Goal: Check status: Check status

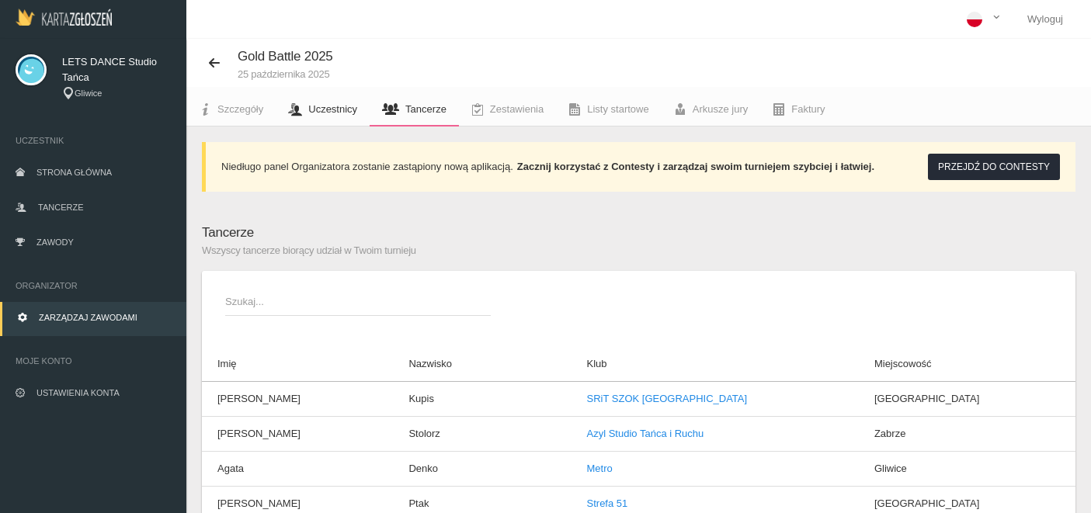
click at [324, 114] on span "Uczestnicy" at bounding box center [332, 109] width 49 height 12
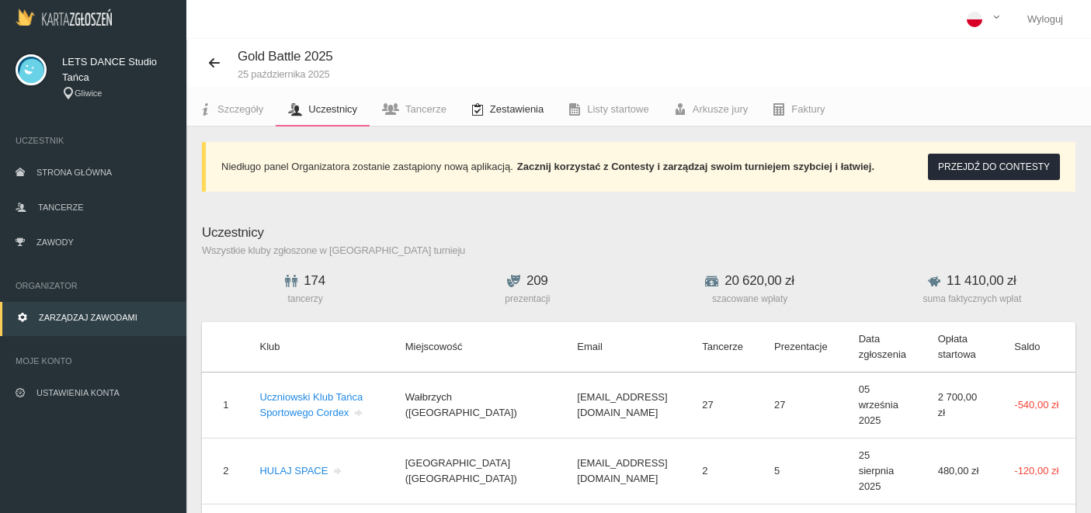
click at [506, 120] on link "Zestawienia" at bounding box center [507, 109] width 97 height 34
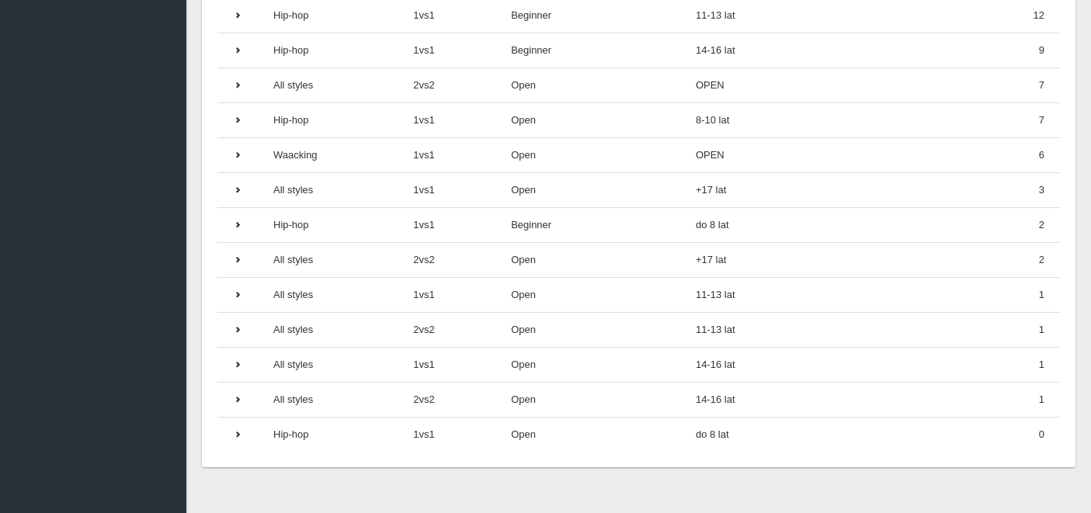
scroll to position [502, 0]
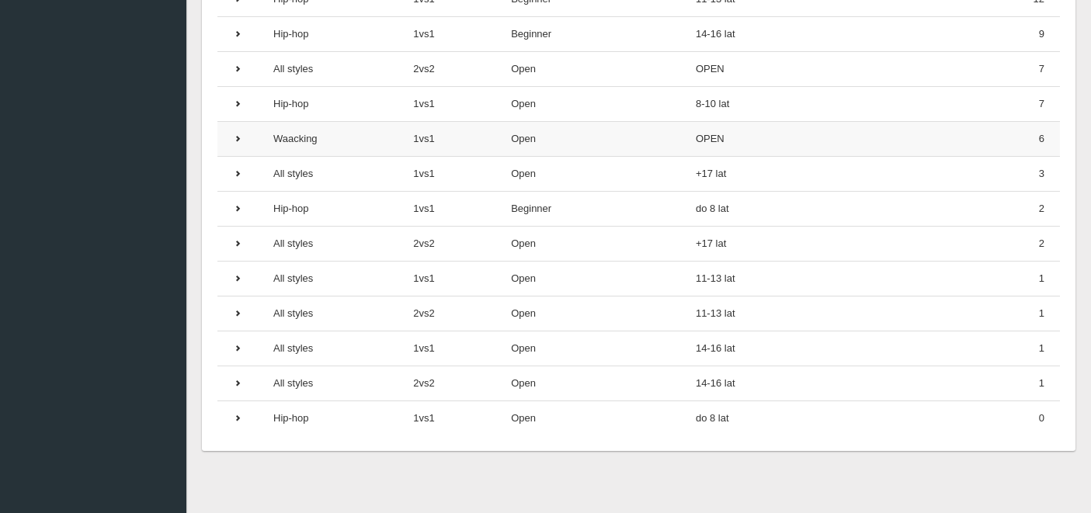
click at [240, 138] on icon at bounding box center [237, 138] width 9 height 9
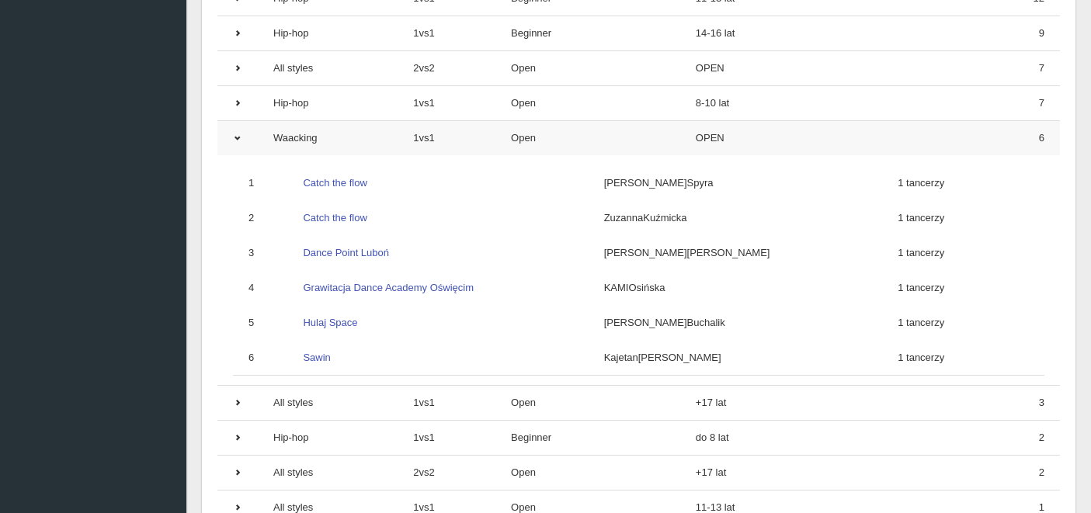
click at [240, 138] on icon at bounding box center [237, 138] width 9 height 9
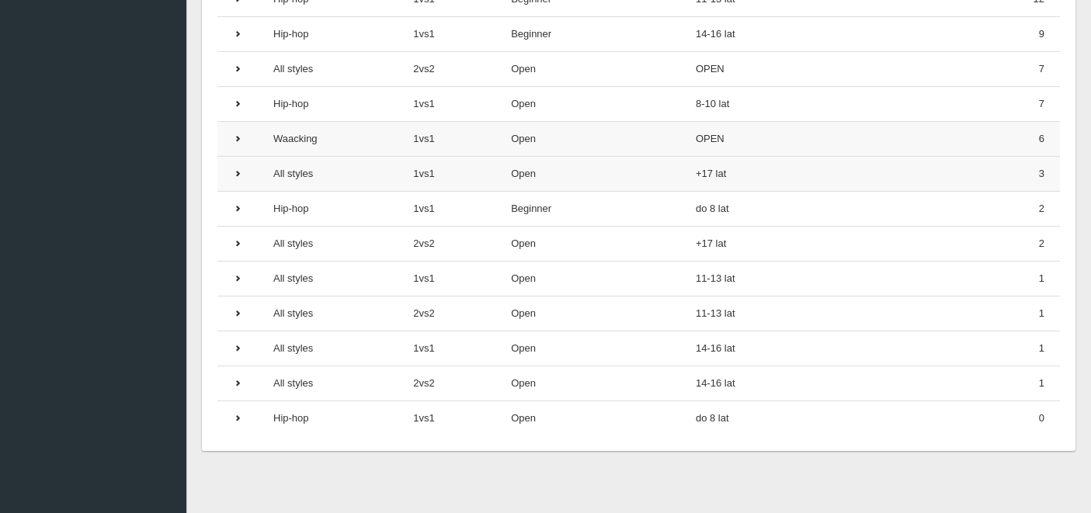
click at [241, 173] on icon at bounding box center [237, 173] width 9 height 9
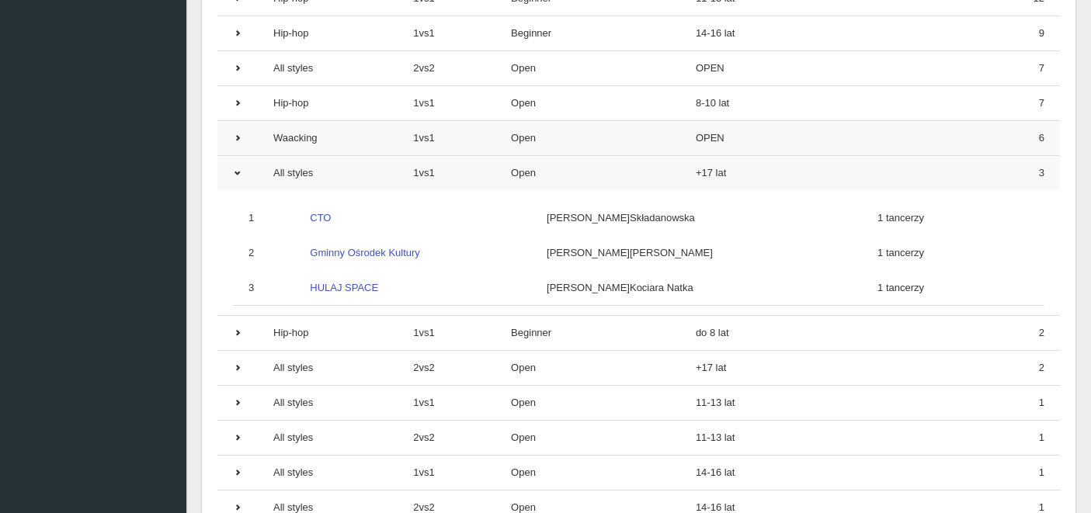
click at [241, 173] on icon at bounding box center [237, 172] width 9 height 9
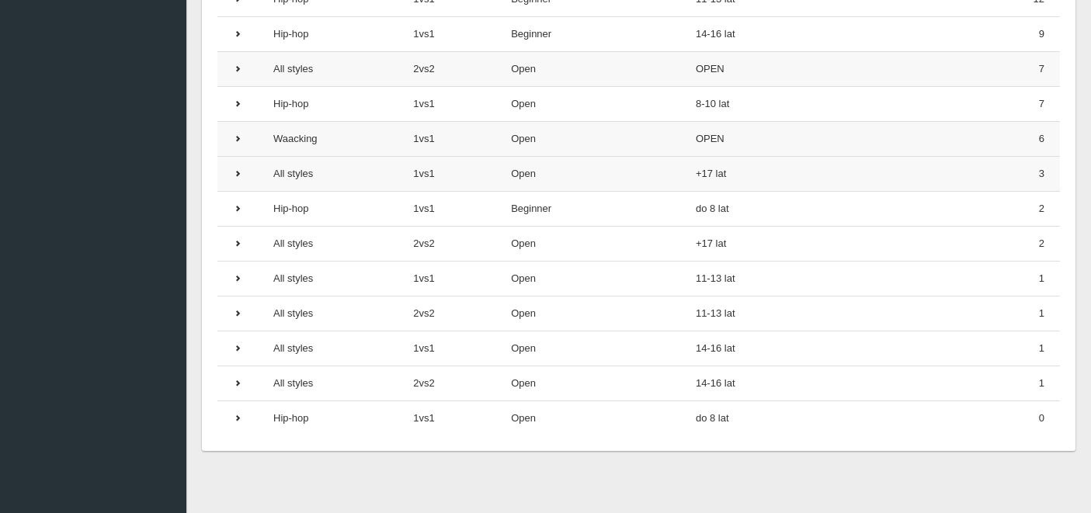
click at [237, 69] on icon at bounding box center [237, 68] width 9 height 9
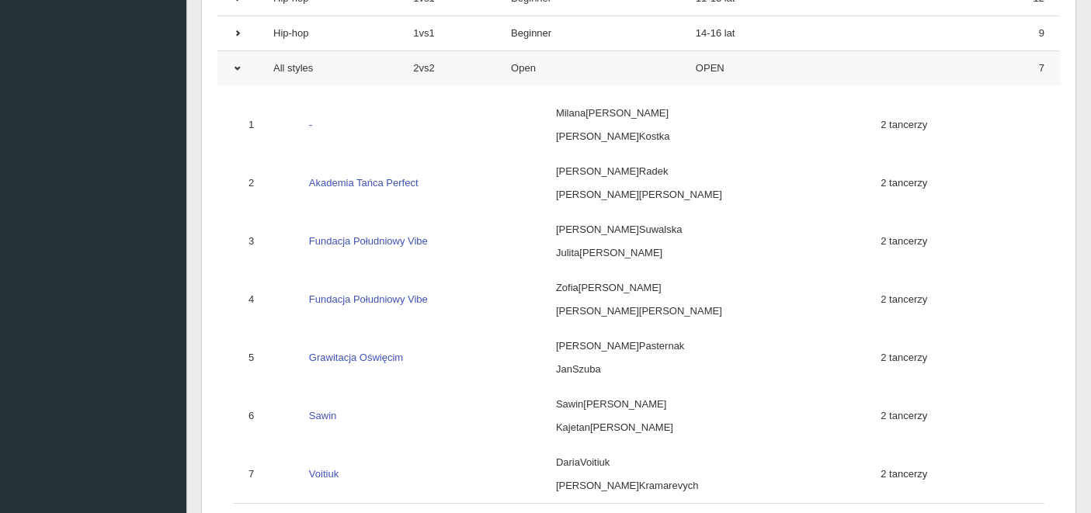
click at [237, 69] on icon at bounding box center [237, 68] width 9 height 9
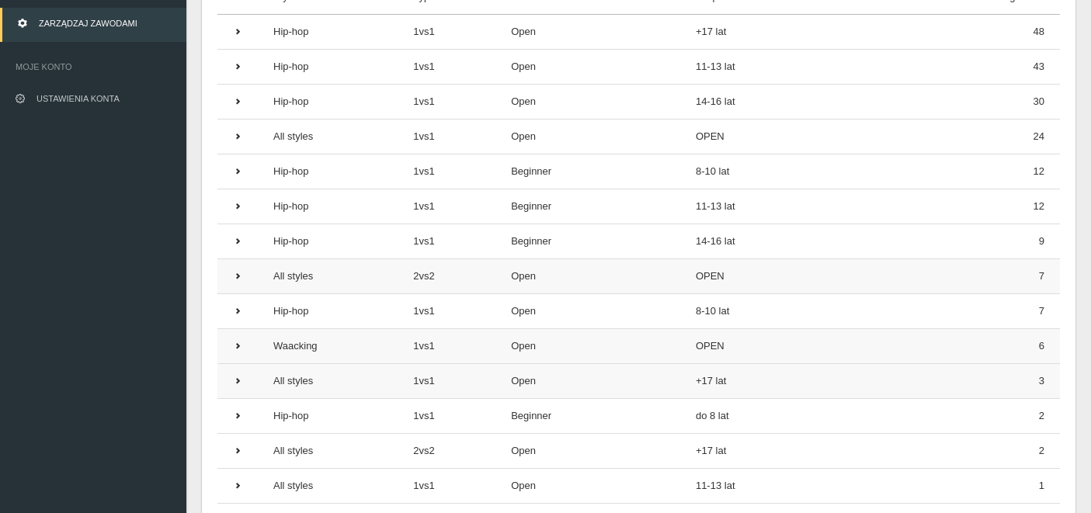
scroll to position [292, 0]
click at [238, 138] on icon at bounding box center [237, 138] width 9 height 9
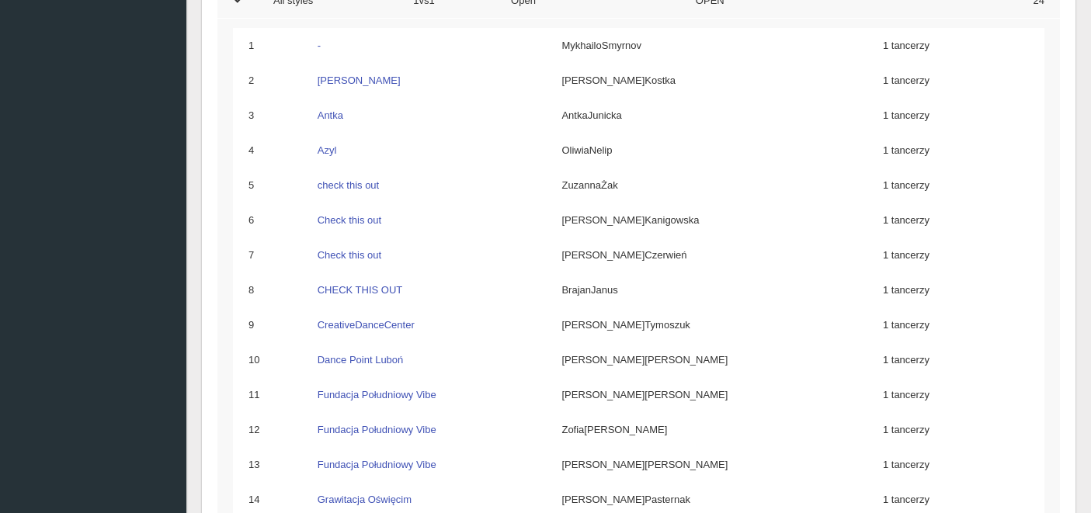
scroll to position [411, 0]
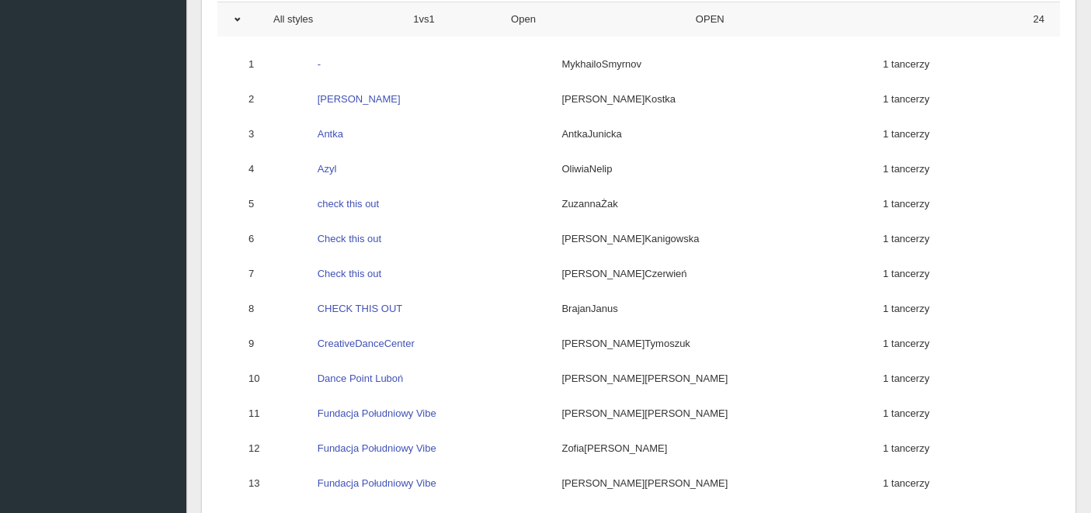
click at [239, 20] on icon at bounding box center [237, 19] width 9 height 9
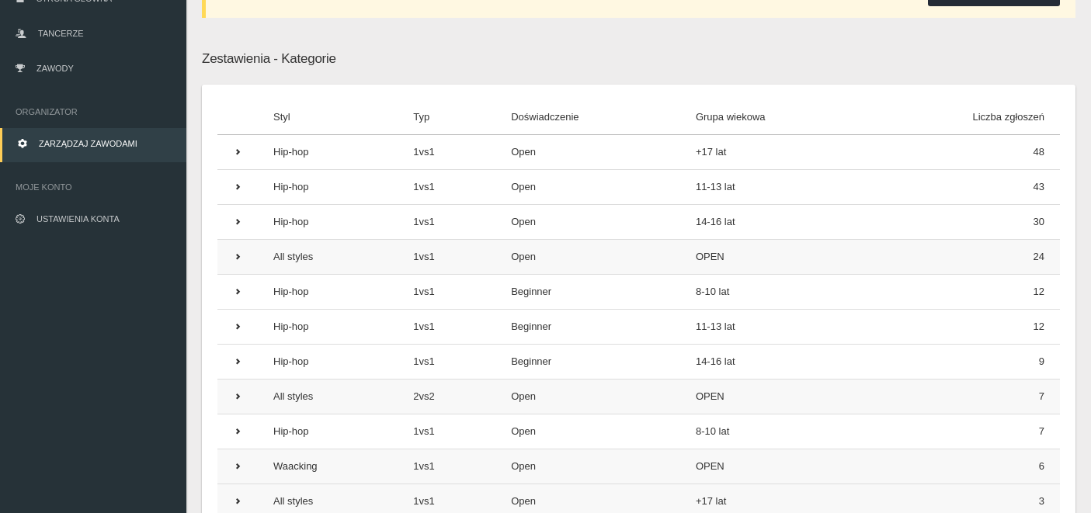
scroll to position [167, 0]
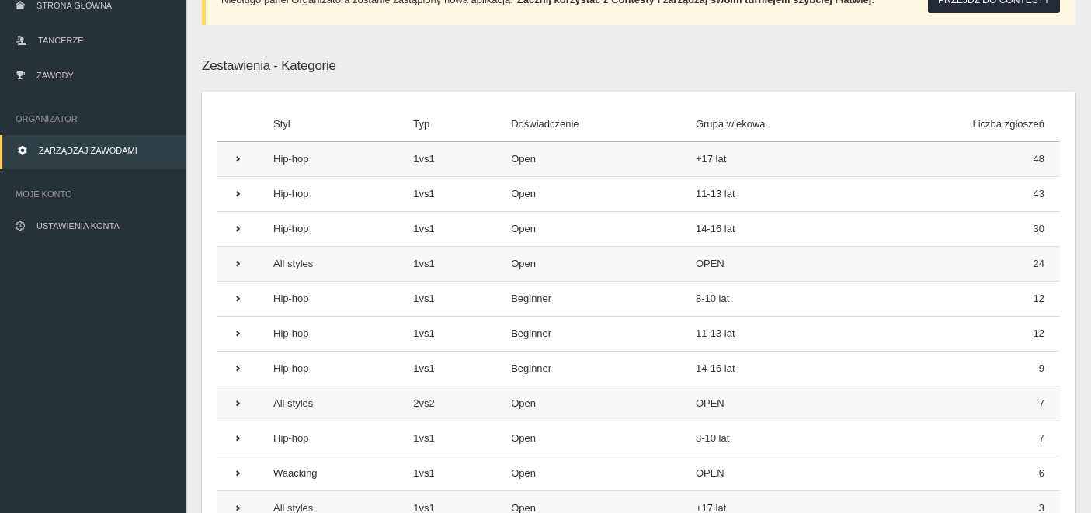
click at [240, 156] on icon at bounding box center [237, 158] width 9 height 9
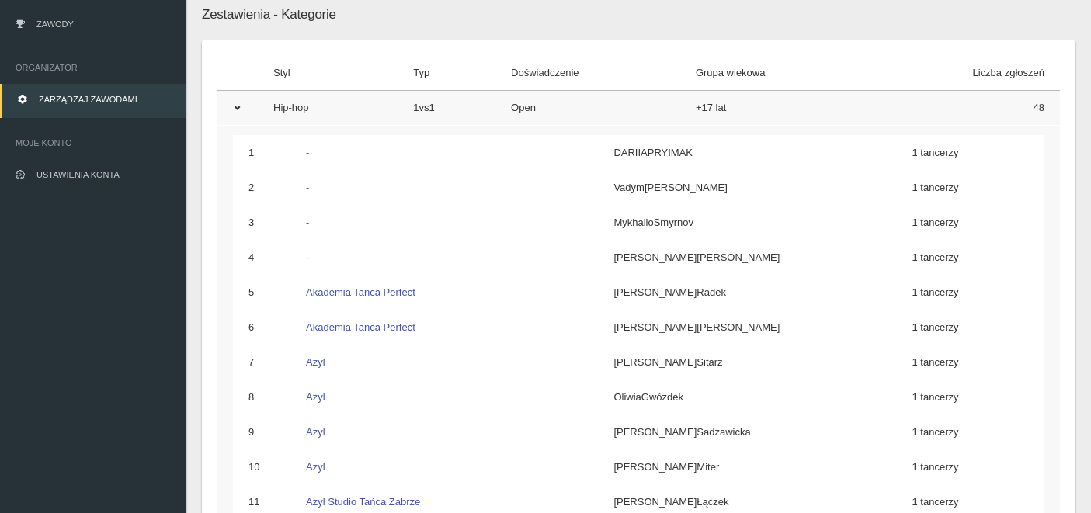
scroll to position [0, 0]
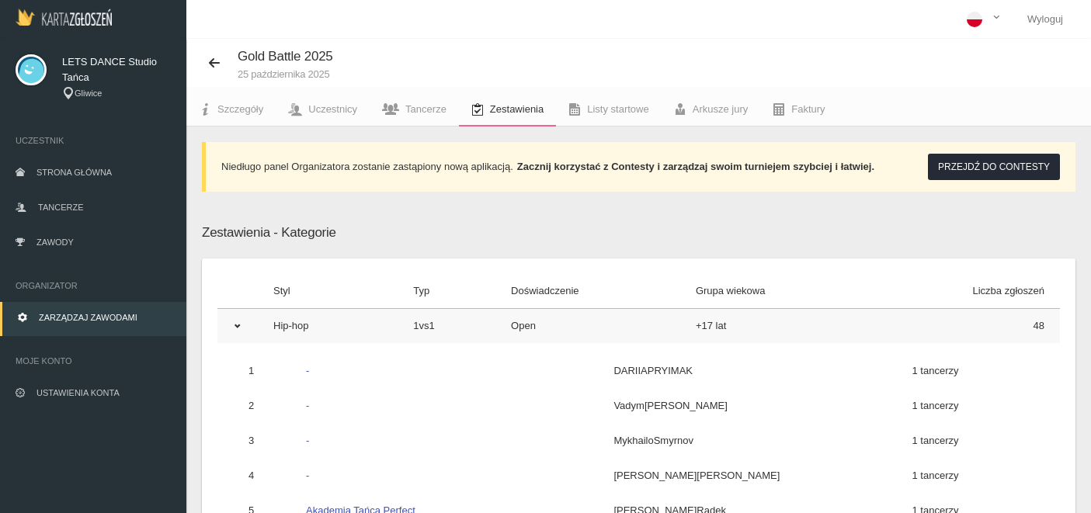
click at [246, 324] on td at bounding box center [237, 326] width 40 height 35
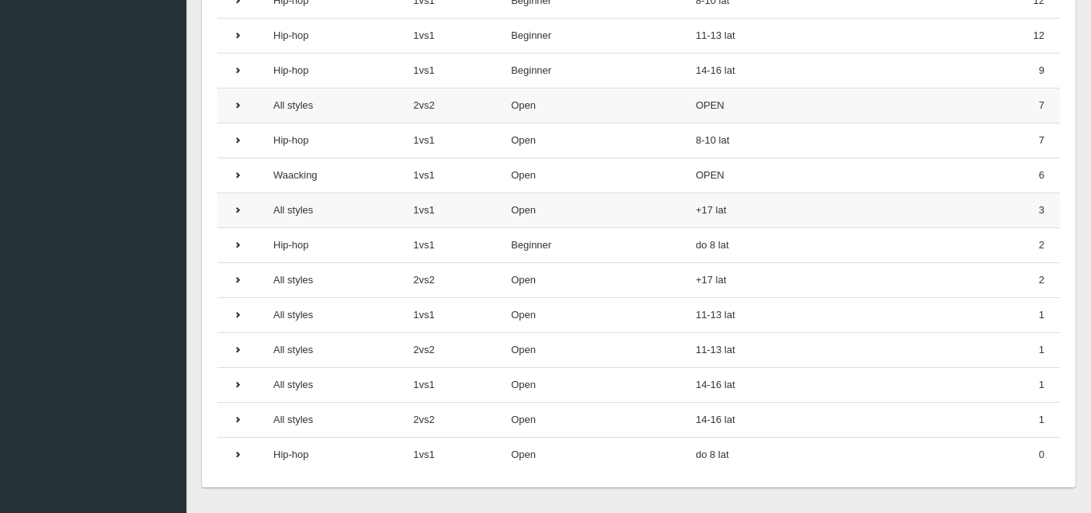
scroll to position [473, 0]
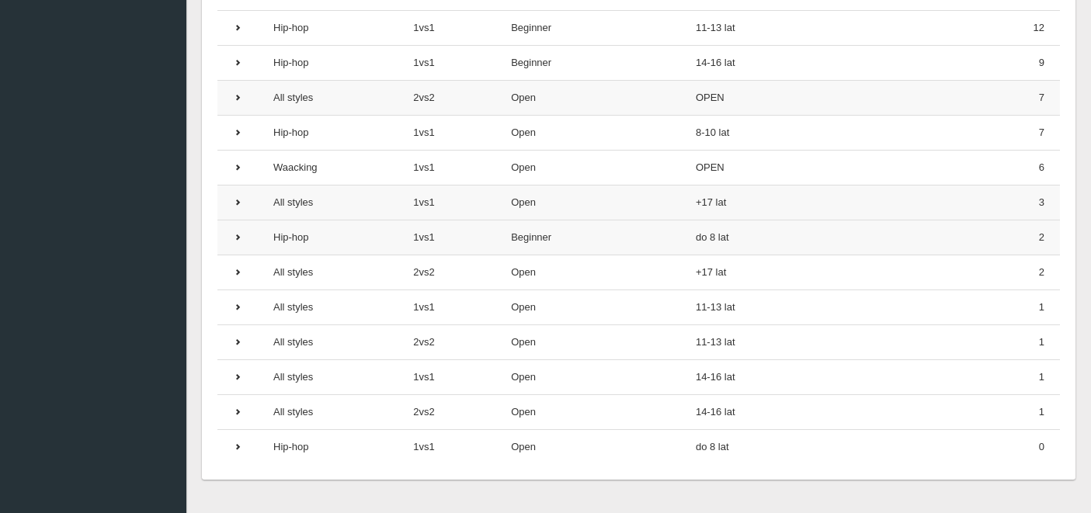
click at [236, 241] on icon at bounding box center [237, 237] width 9 height 9
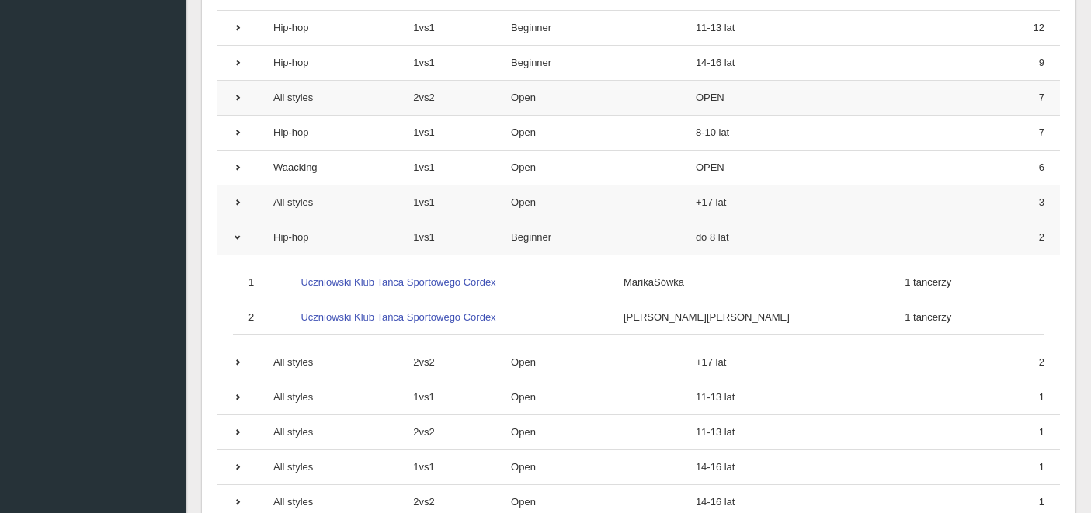
click at [236, 241] on icon at bounding box center [237, 237] width 9 height 9
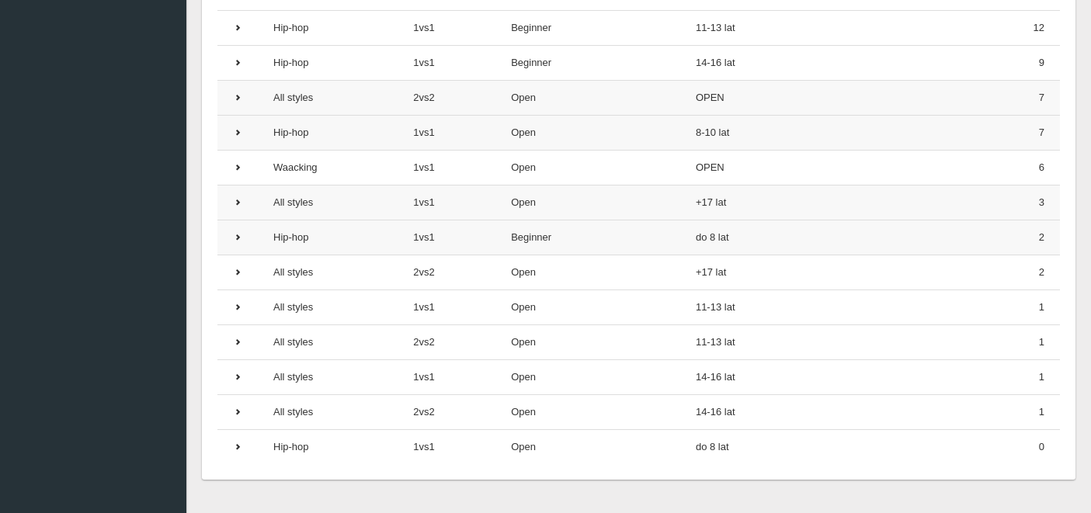
click at [240, 134] on icon at bounding box center [237, 132] width 9 height 9
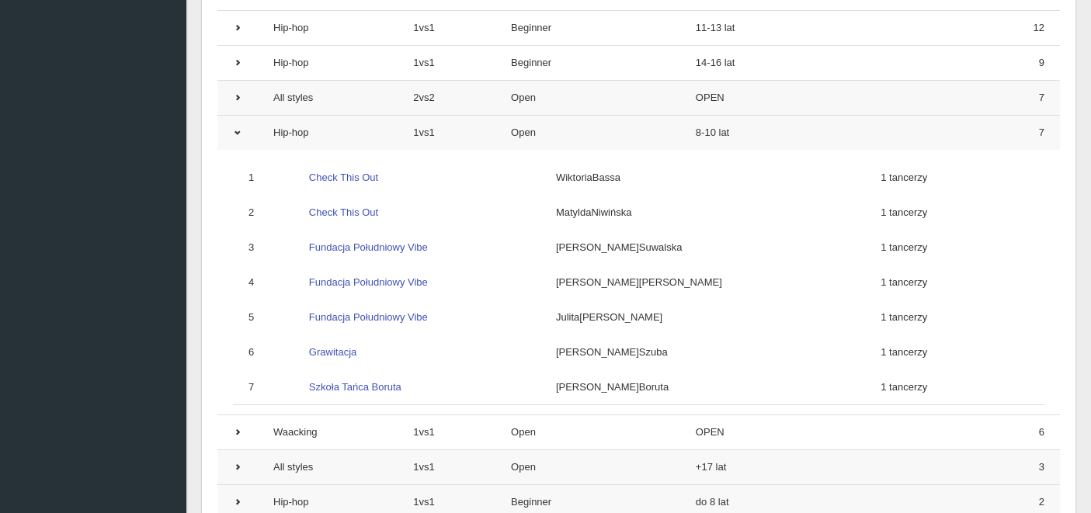
click at [240, 134] on icon at bounding box center [237, 132] width 9 height 9
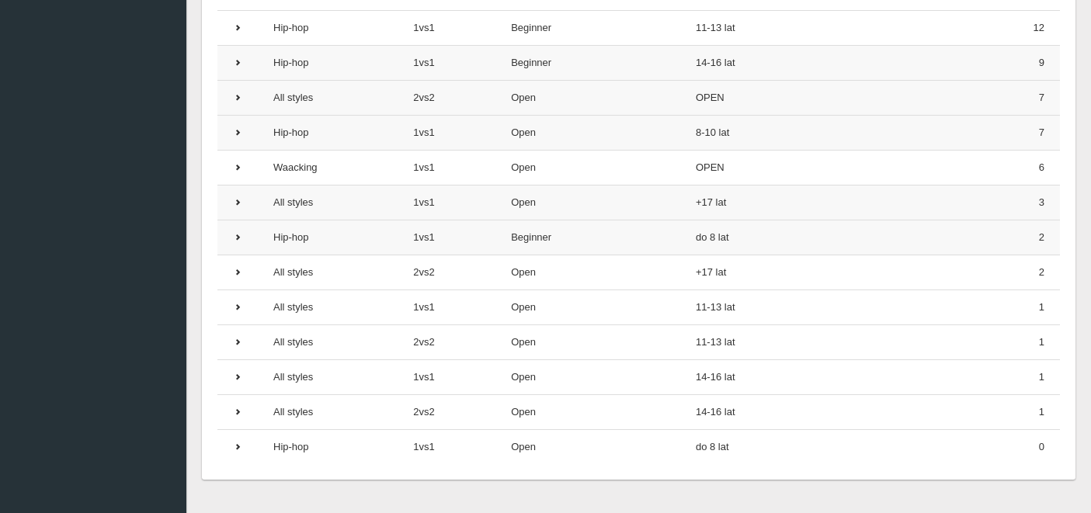
click at [233, 59] on icon at bounding box center [237, 62] width 9 height 9
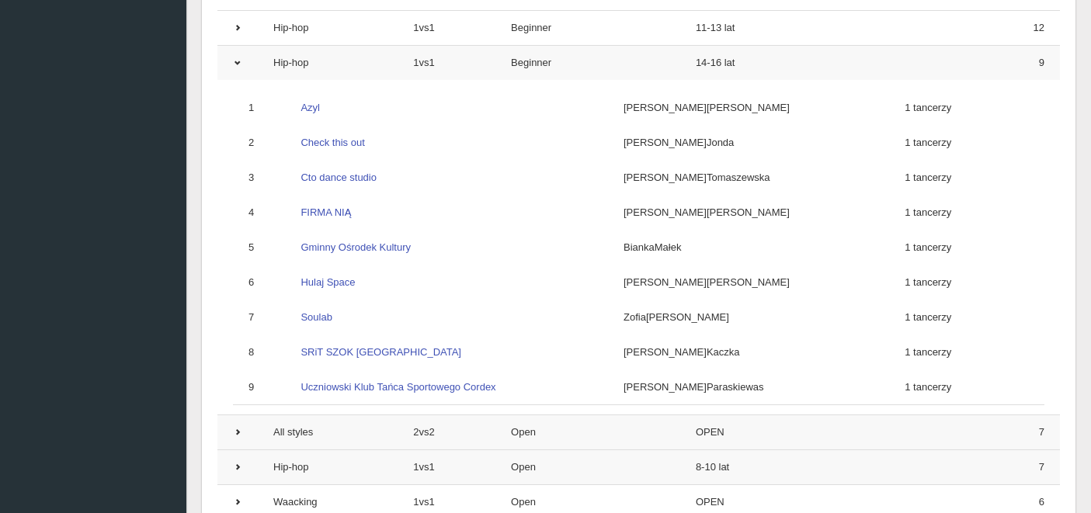
click at [233, 59] on icon at bounding box center [237, 62] width 9 height 9
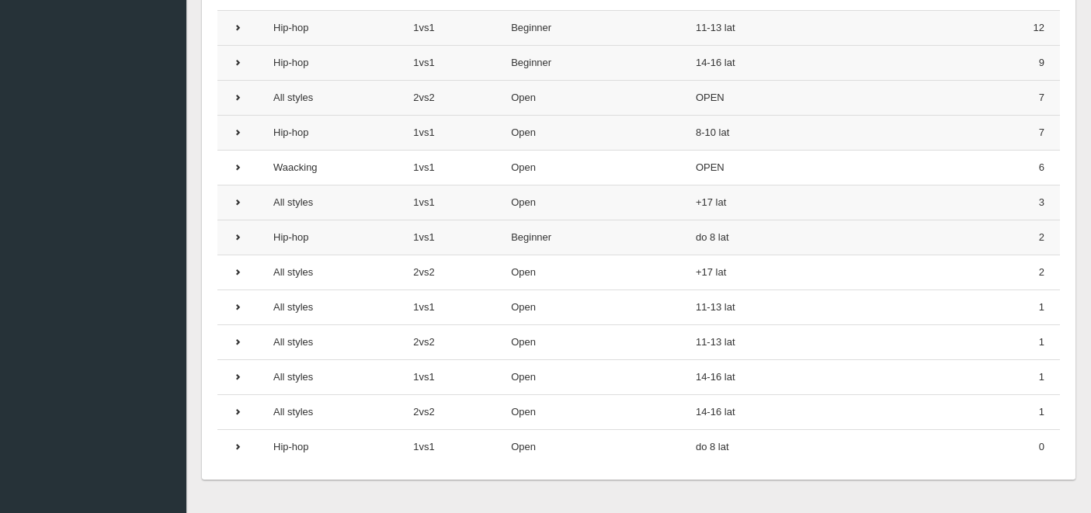
click at [238, 29] on icon at bounding box center [237, 27] width 9 height 9
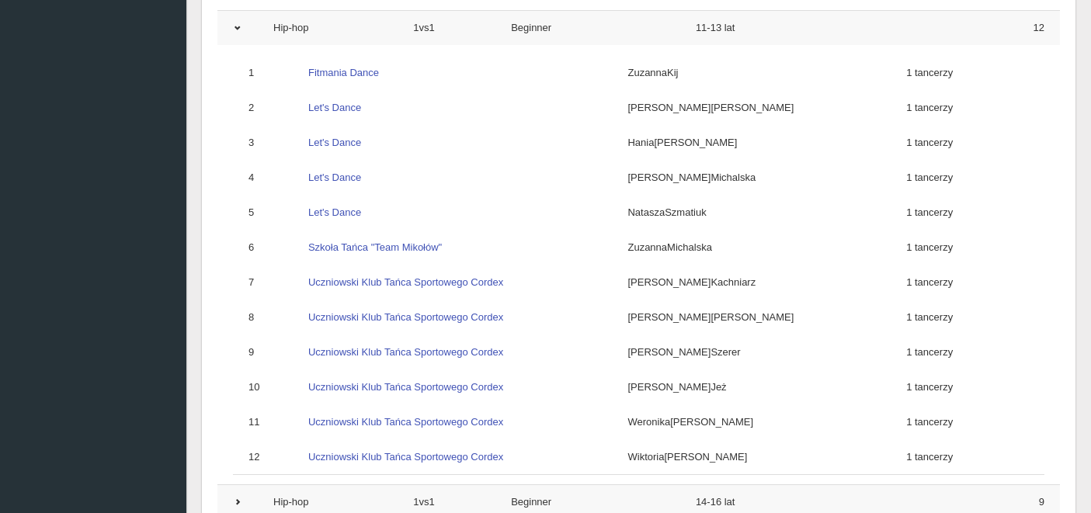
click at [238, 29] on icon at bounding box center [237, 27] width 9 height 9
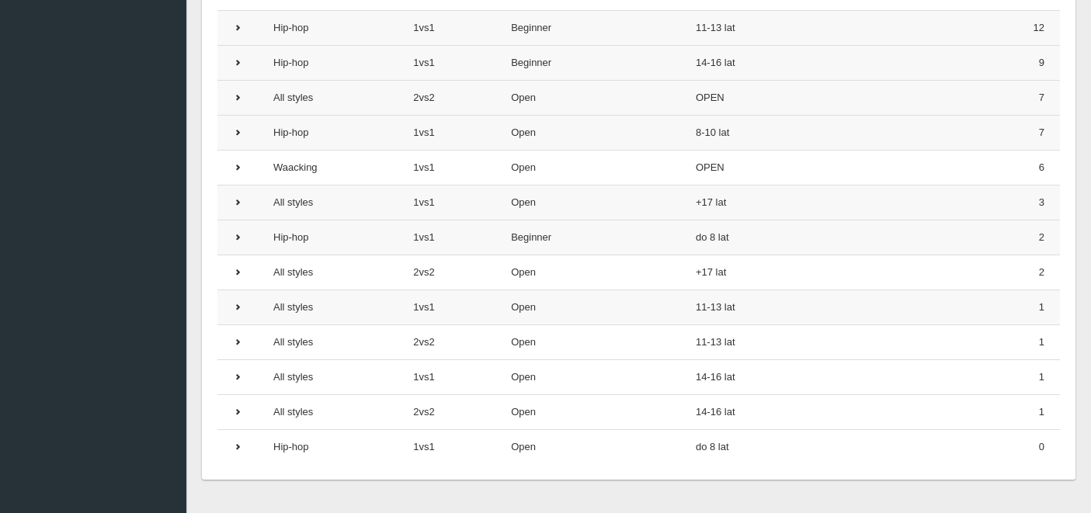
click at [231, 309] on td at bounding box center [237, 307] width 40 height 35
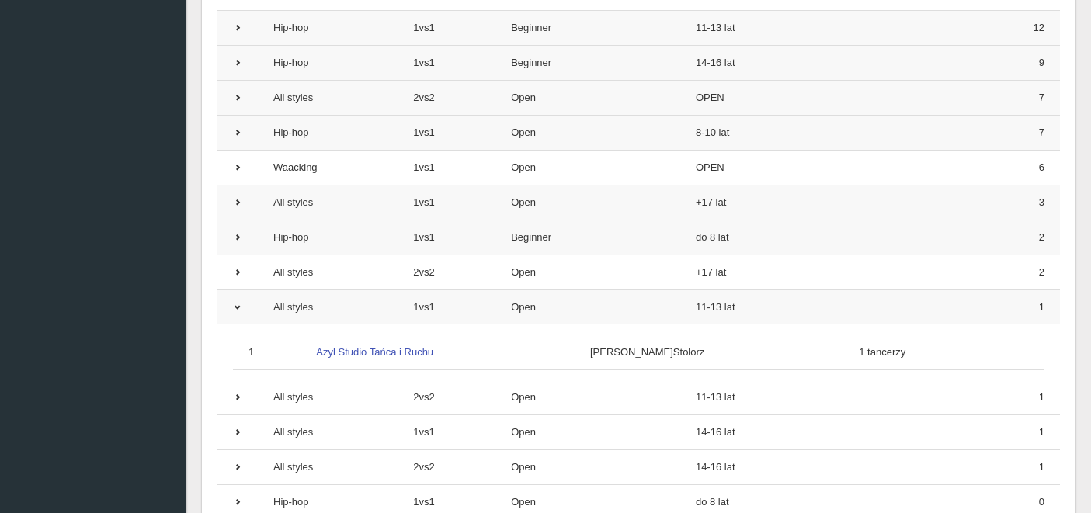
click at [231, 309] on td at bounding box center [237, 307] width 40 height 35
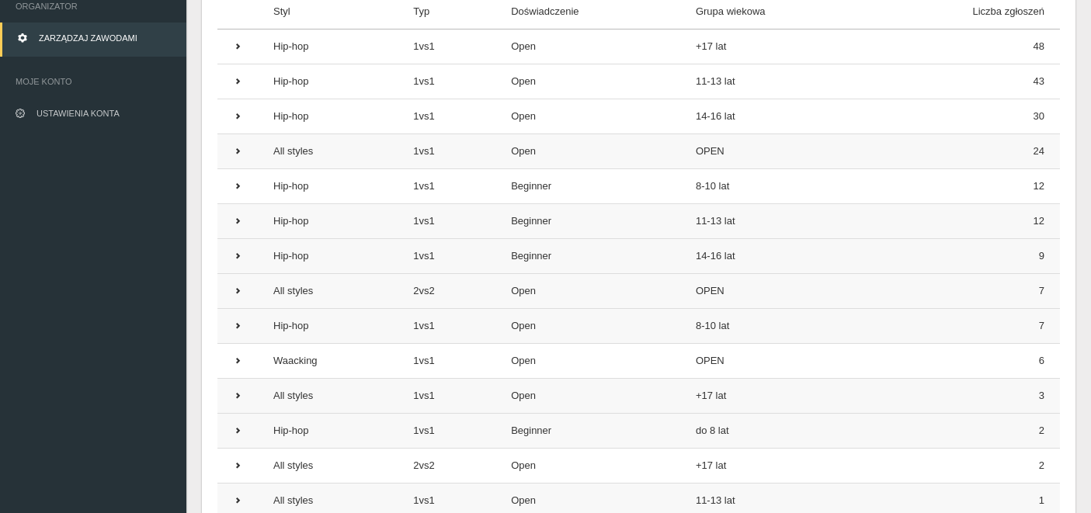
scroll to position [278, 0]
click at [238, 82] on icon at bounding box center [237, 82] width 9 height 9
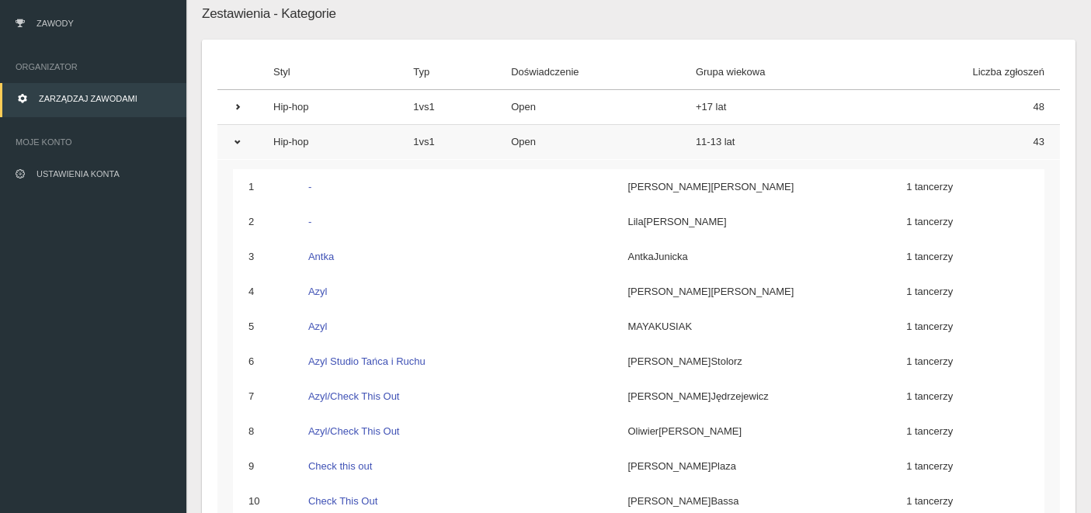
scroll to position [215, 0]
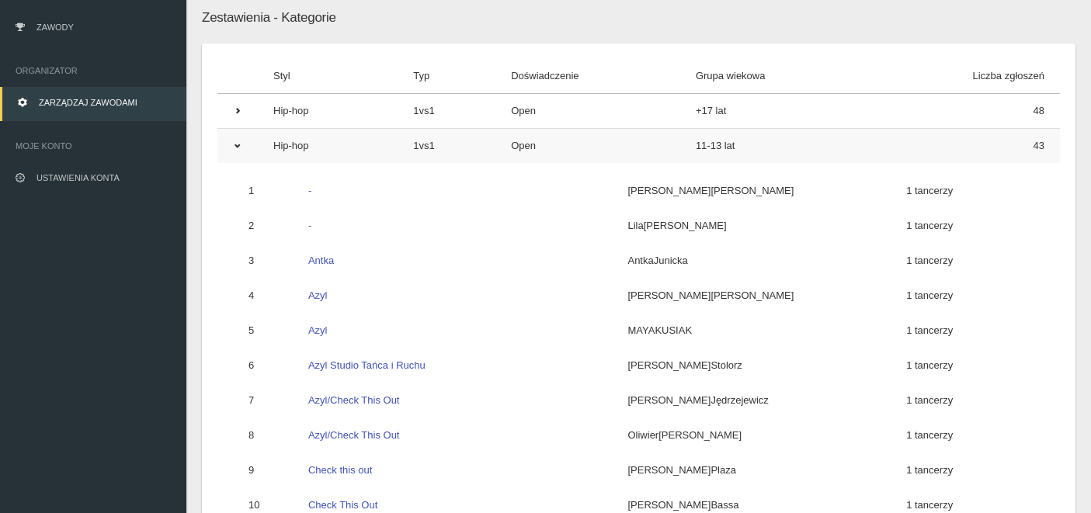
click at [235, 144] on icon at bounding box center [237, 145] width 9 height 9
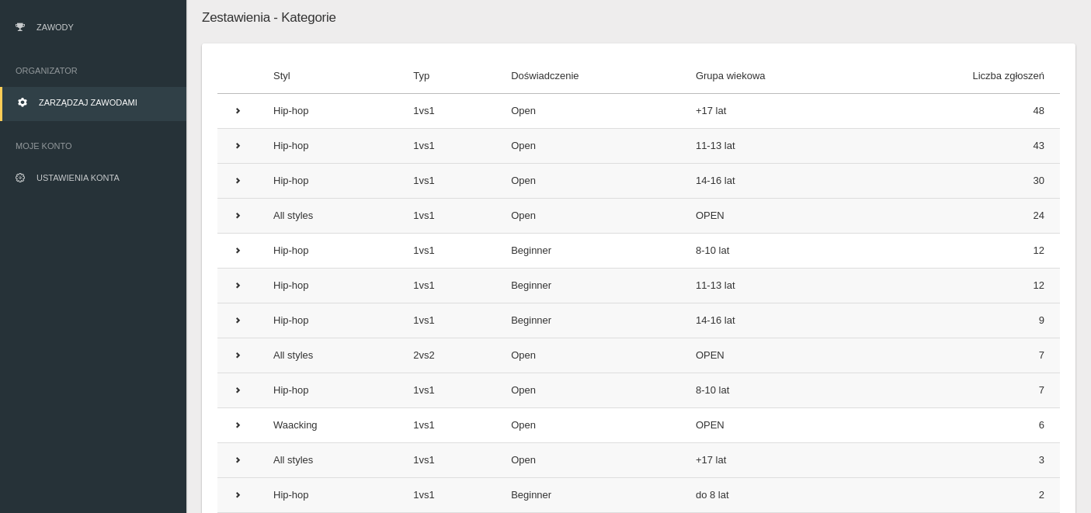
click at [235, 180] on icon at bounding box center [237, 180] width 9 height 9
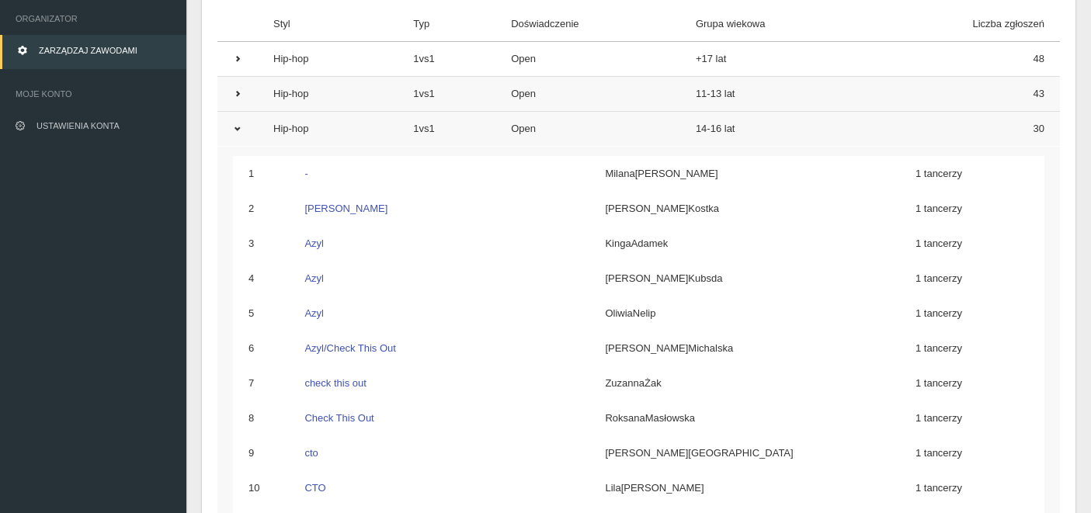
scroll to position [0, 0]
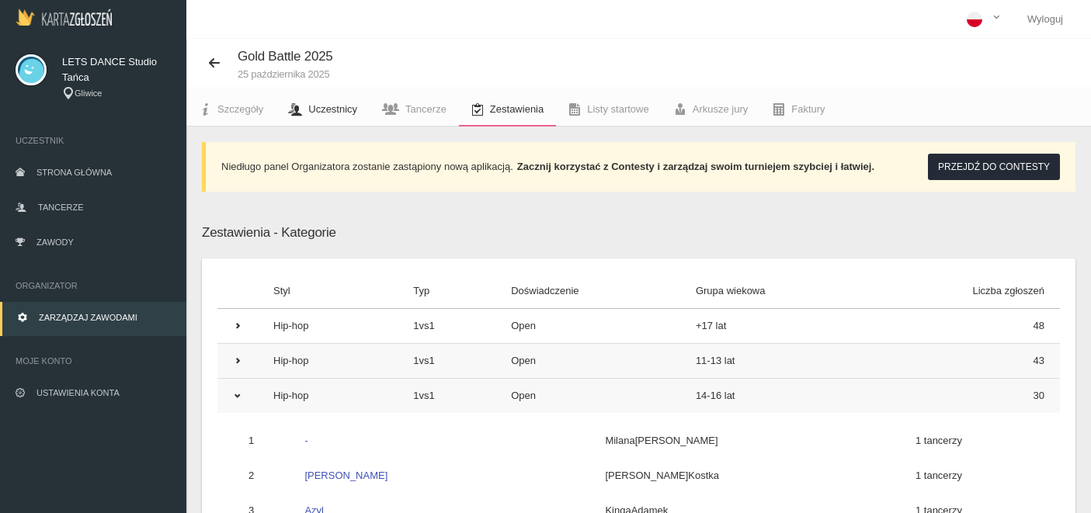
click at [335, 114] on span "Uczestnicy" at bounding box center [332, 109] width 49 height 12
